Goal: Contribute content: Add original content to the website for others to see

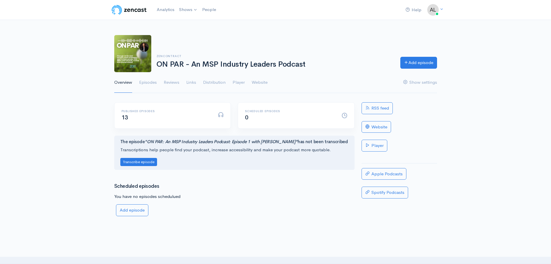
click at [426, 60] on link "Add episode" at bounding box center [419, 63] width 37 height 12
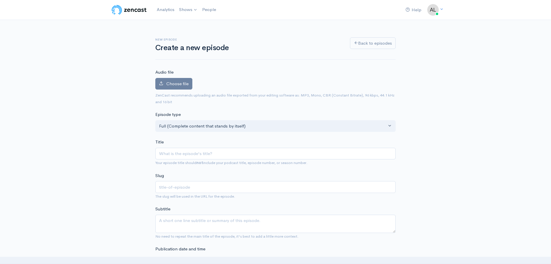
click at [181, 154] on input "Title" at bounding box center [275, 154] width 241 height 12
paste input "On Par Podcast - Episode 14 - From MRR to Contracts that Protect"
type input "On Par Podcast - Episode 14 - From MRR to Contracts that Protect"
type input "on-par-podcast-episode-14-from-mrr-to-contracts-that-protect"
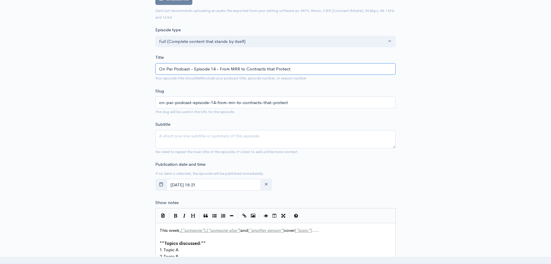
scroll to position [87, 0]
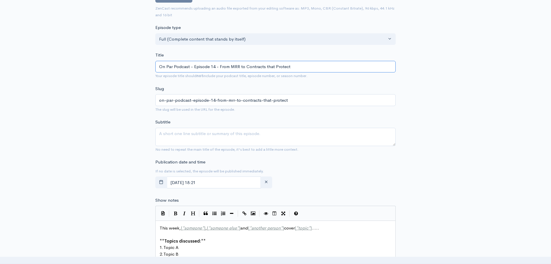
type input "On Par Podcast - Episode 14 - From MRR to Contracts that Protect"
click at [328, 132] on textarea "Subtitle" at bounding box center [275, 137] width 241 height 18
paste textarea "In this episode of the On Par Podcast, Greg Sharp speaks with James Davis, Chie…"
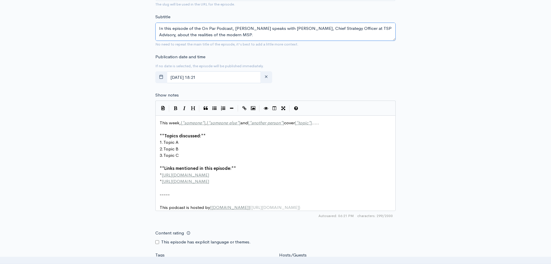
scroll to position [203, 0]
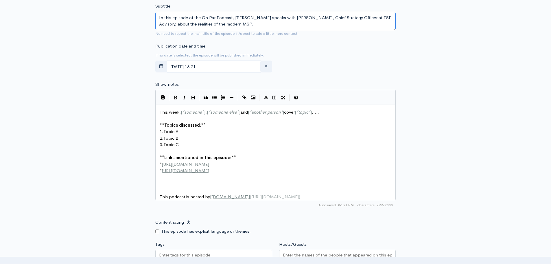
type textarea "In this episode of the On Par Podcast, Greg Sharp speaks with James Davis, Chie…"
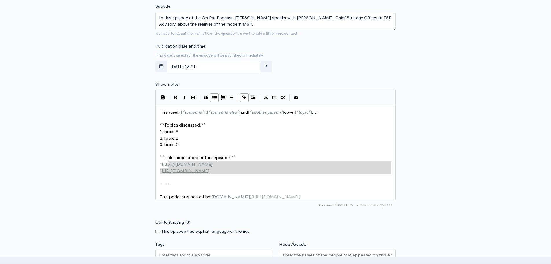
type textarea "This week, [*someone*], [*someone else*] and [*another person*] cover [*topic*]…"
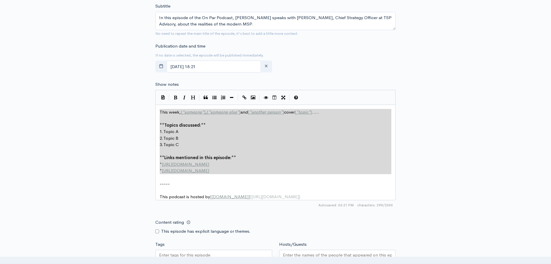
drag, startPoint x: 234, startPoint y: 175, endPoint x: 142, endPoint y: 101, distance: 118.0
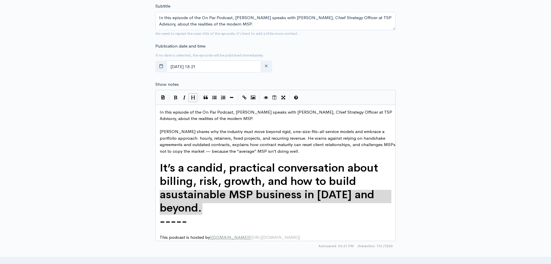
type textarea "In this episode of the On Par Podcast, Greg Sharp speaks with James Davis, Chie…"
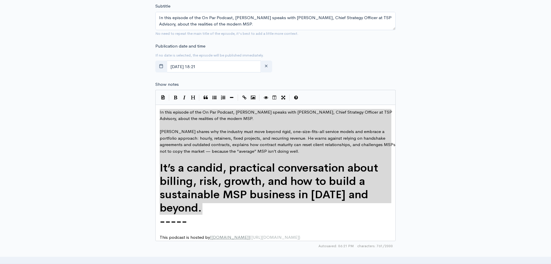
drag, startPoint x: 212, startPoint y: 211, endPoint x: 73, endPoint y: 51, distance: 212.1
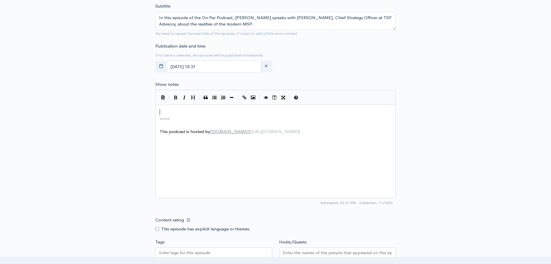
paste textarea "."
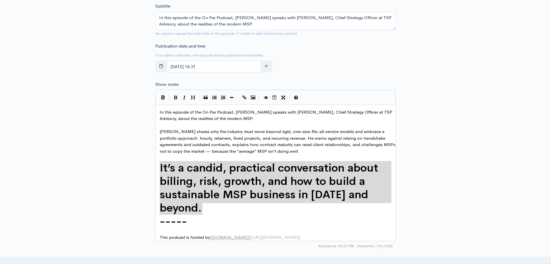
type textarea "In this episode of the On Par Podcast, Greg Sharp speaks with James Davis, Chie…"
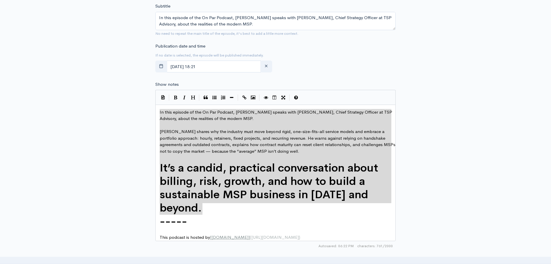
drag, startPoint x: 200, startPoint y: 208, endPoint x: 120, endPoint y: 81, distance: 150.2
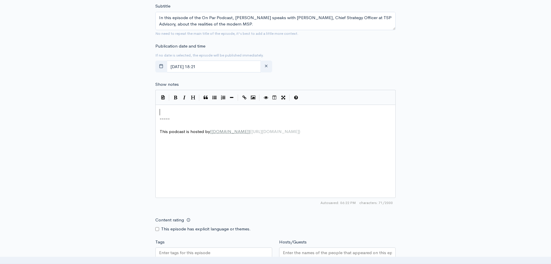
type textarea "-----"
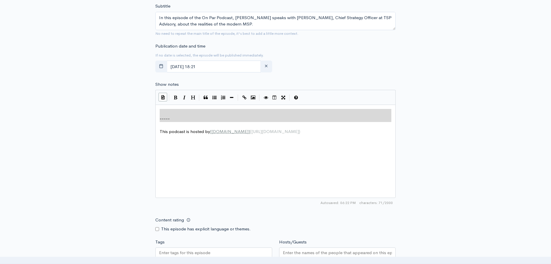
drag, startPoint x: 163, startPoint y: 126, endPoint x: 161, endPoint y: 98, distance: 28.4
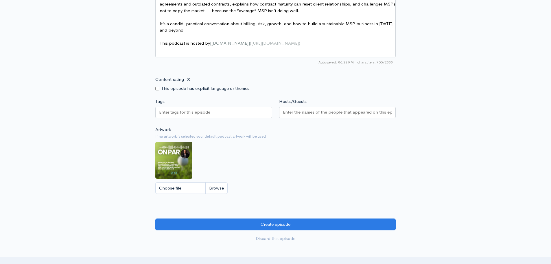
scroll to position [347, 0]
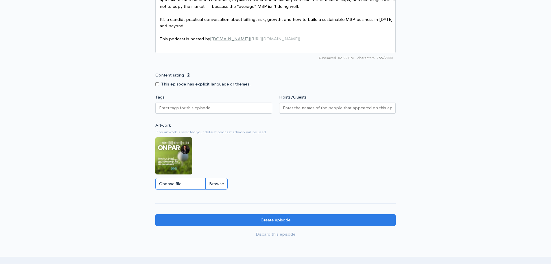
click at [183, 185] on input "Choose file" at bounding box center [191, 184] width 72 height 12
type input "C:\fakepath\ON PAR (7).jpg"
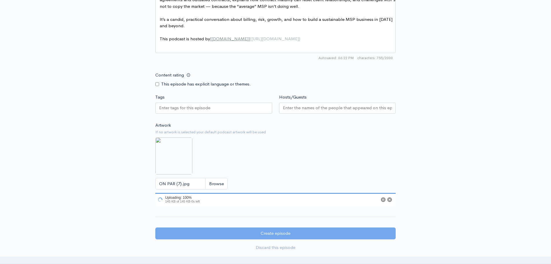
click at [285, 110] on input "Hosts/Guests" at bounding box center [337, 107] width 109 height 7
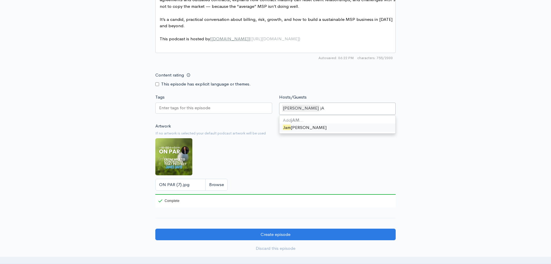
type input "j"
type input "James Davis"
click at [380, 168] on div "Artwork If no artwork is selected your default podcast artwork will be used ON …" at bounding box center [275, 165] width 241 height 85
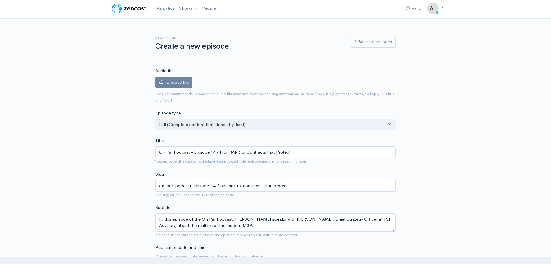
scroll to position [0, 0]
click at [172, 87] on label "Choose file" at bounding box center [173, 84] width 37 height 12
click at [0, 0] on input "Choose file" at bounding box center [0, 0] width 0 height 0
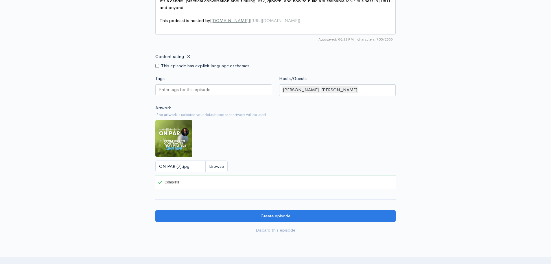
scroll to position [405, 0]
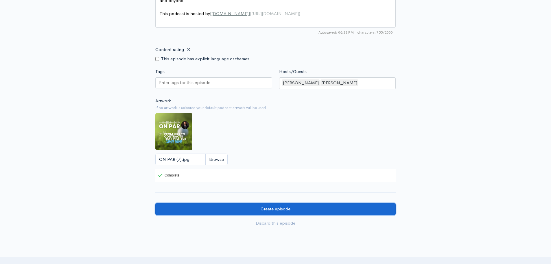
click at [270, 212] on input "Create episode" at bounding box center [275, 209] width 241 height 12
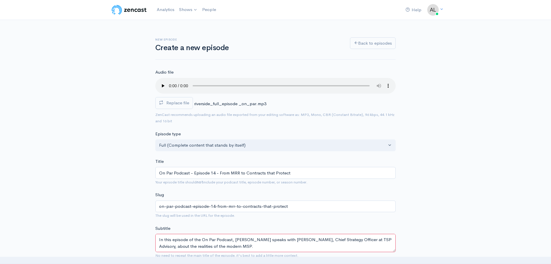
scroll to position [29, 0]
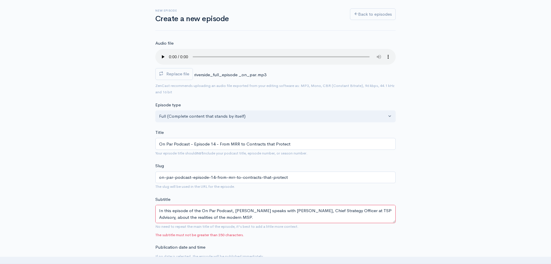
click at [200, 214] on textarea "In this episode of the On Par Podcast, [PERSON_NAME] speaks with [PERSON_NAME],…" at bounding box center [275, 214] width 241 height 18
drag, startPoint x: 0, startPoint y: 0, endPoint x: 201, endPoint y: 214, distance: 293.0
click at [201, 214] on textarea "In this episode of the On Par Podcast, [PERSON_NAME] speaks with [PERSON_NAME],…" at bounding box center [275, 214] width 241 height 18
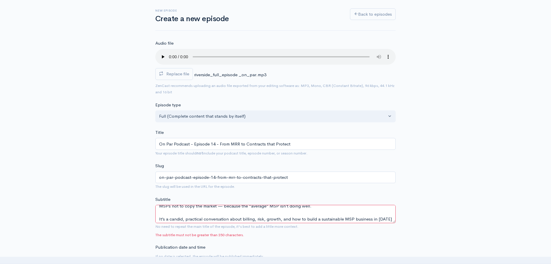
scroll to position [52, 0]
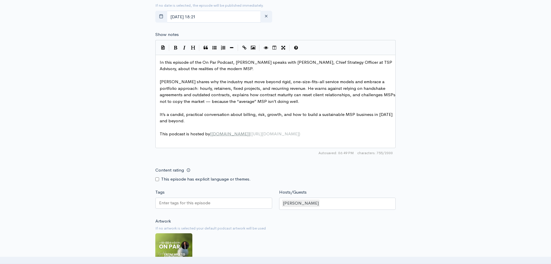
drag, startPoint x: 157, startPoint y: 212, endPoint x: 381, endPoint y: 277, distance: 233.2
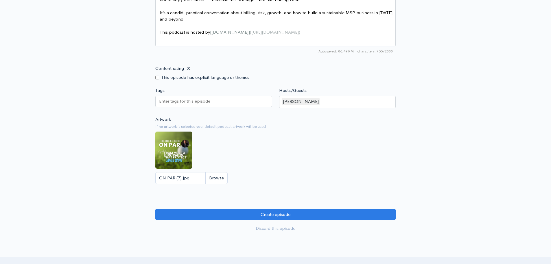
scroll to position [0, 0]
type textarea "In this On Par Podcast, [PERSON_NAME] chats with [PERSON_NAME] (CSO, TSP Adviso…"
click at [328, 100] on div "[PERSON_NAME]" at bounding box center [337, 102] width 117 height 12
type input "[PERSON_NAME]"
drag, startPoint x: 331, startPoint y: 102, endPoint x: 307, endPoint y: 102, distance: 23.5
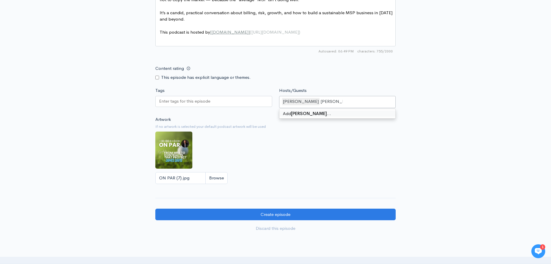
click at [307, 102] on div "[PERSON_NAME] [PERSON_NAME]" at bounding box center [337, 102] width 117 height 12
drag, startPoint x: 341, startPoint y: 101, endPoint x: 308, endPoint y: 102, distance: 32.4
click at [309, 102] on div "[PERSON_NAME] [PERSON_NAME]" at bounding box center [337, 102] width 117 height 12
drag, startPoint x: 328, startPoint y: 101, endPoint x: 306, endPoint y: 102, distance: 22.0
click at [306, 102] on div "[PERSON_NAME] [PERSON_NAME]" at bounding box center [337, 102] width 117 height 12
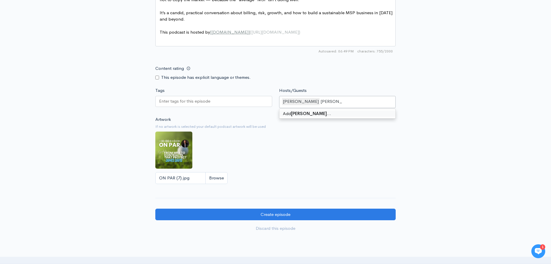
type input "[PERSON_NAME]"
click at [369, 110] on div "Add James Davis …" at bounding box center [338, 114] width 116 height 10
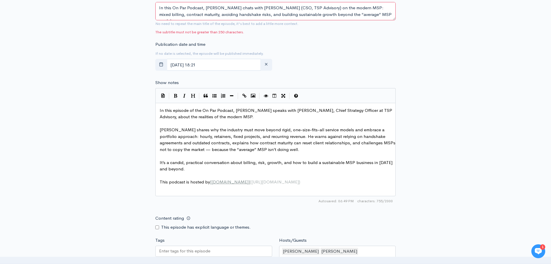
scroll to position [405, 0]
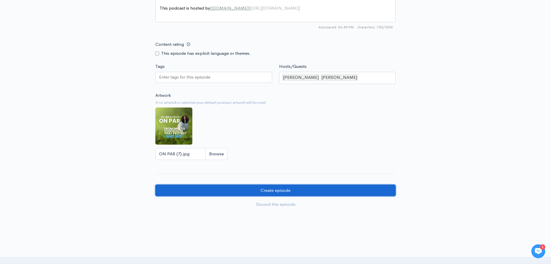
click at [309, 190] on input "Create episode" at bounding box center [275, 190] width 241 height 12
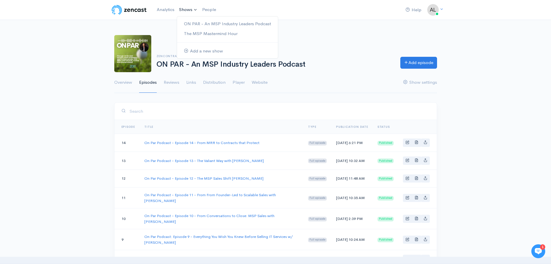
click at [187, 8] on link "Shows" at bounding box center [188, 9] width 23 height 13
click at [130, 82] on link "Overview" at bounding box center [123, 82] width 18 height 21
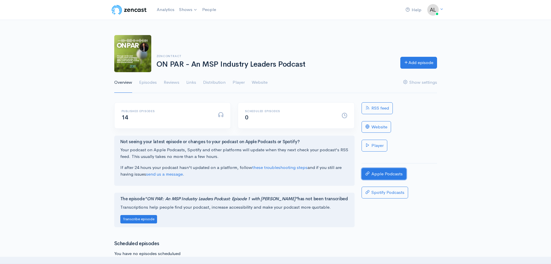
click at [402, 171] on link "Apple Podcasts" at bounding box center [384, 174] width 45 height 12
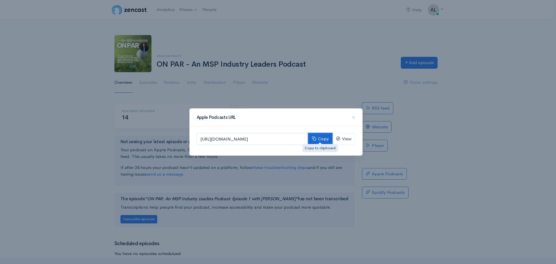
click at [324, 139] on button "Copy" at bounding box center [320, 139] width 24 height 12
click at [357, 117] on div "Apple Podcasts URL ×" at bounding box center [276, 117] width 172 height 17
click at [354, 117] on span "×" at bounding box center [353, 117] width 3 height 8
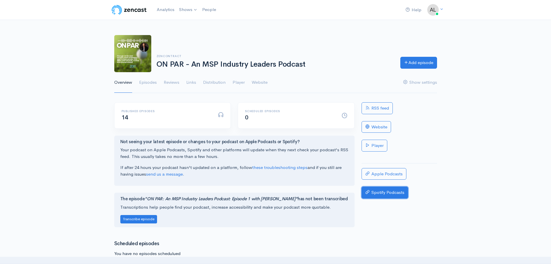
click at [392, 193] on link "Spotify Podcasts" at bounding box center [385, 192] width 47 height 12
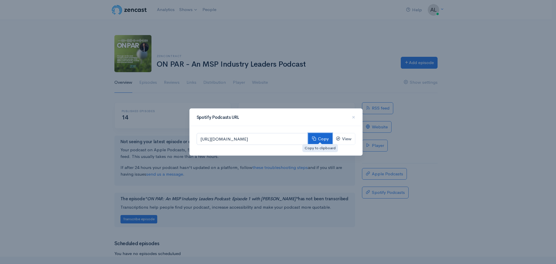
click at [319, 139] on button "Copy" at bounding box center [320, 139] width 24 height 12
click at [353, 116] on span "×" at bounding box center [353, 117] width 3 height 8
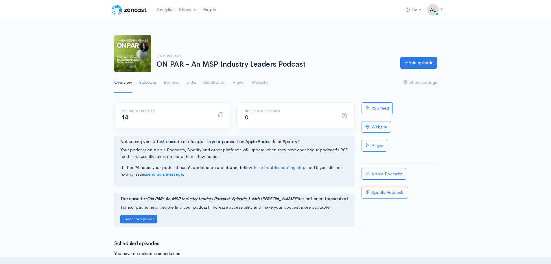
click at [143, 82] on link "Episodes" at bounding box center [148, 82] width 18 height 21
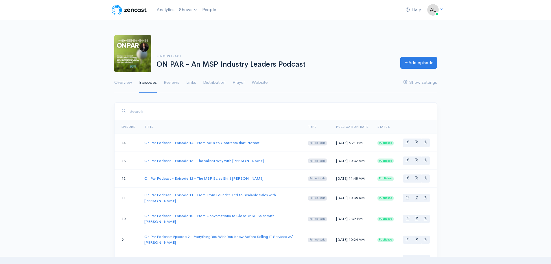
click at [133, 82] on ul "Overview Episodes Reviews Links Distribution Player Website Show settings" at bounding box center [275, 82] width 323 height 21
click at [130, 82] on link "Overview" at bounding box center [123, 82] width 18 height 21
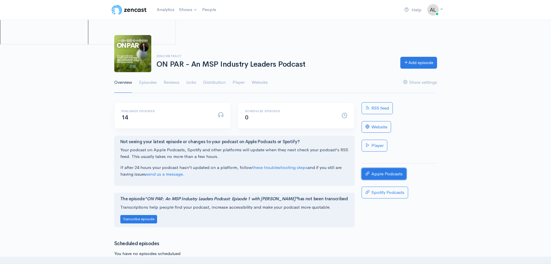
click at [394, 175] on link "Apple Podcasts" at bounding box center [384, 174] width 45 height 12
click at [377, 172] on link "Apple Podcasts" at bounding box center [384, 174] width 45 height 12
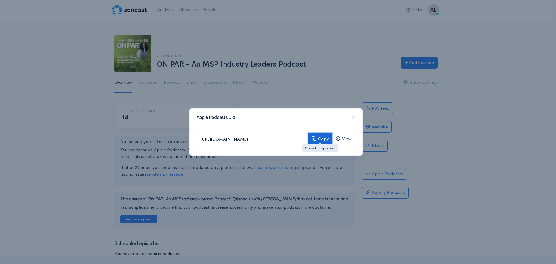
click at [317, 136] on button "Copy" at bounding box center [320, 139] width 24 height 12
click at [437, 147] on div "Apple Podcasts URL × [URL][DOMAIN_NAME] Copy View" at bounding box center [278, 132] width 556 height 264
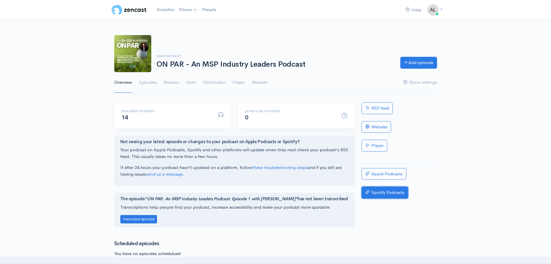
click at [390, 194] on link "Spotify Podcasts" at bounding box center [385, 192] width 47 height 12
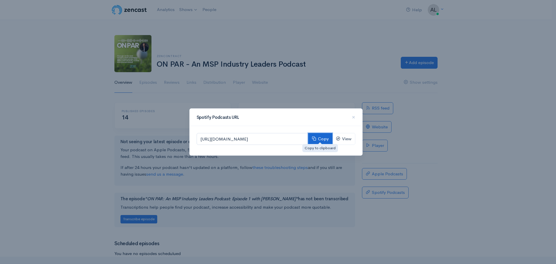
click at [322, 138] on button "Copy" at bounding box center [320, 139] width 24 height 12
